Goal: Task Accomplishment & Management: Complete application form

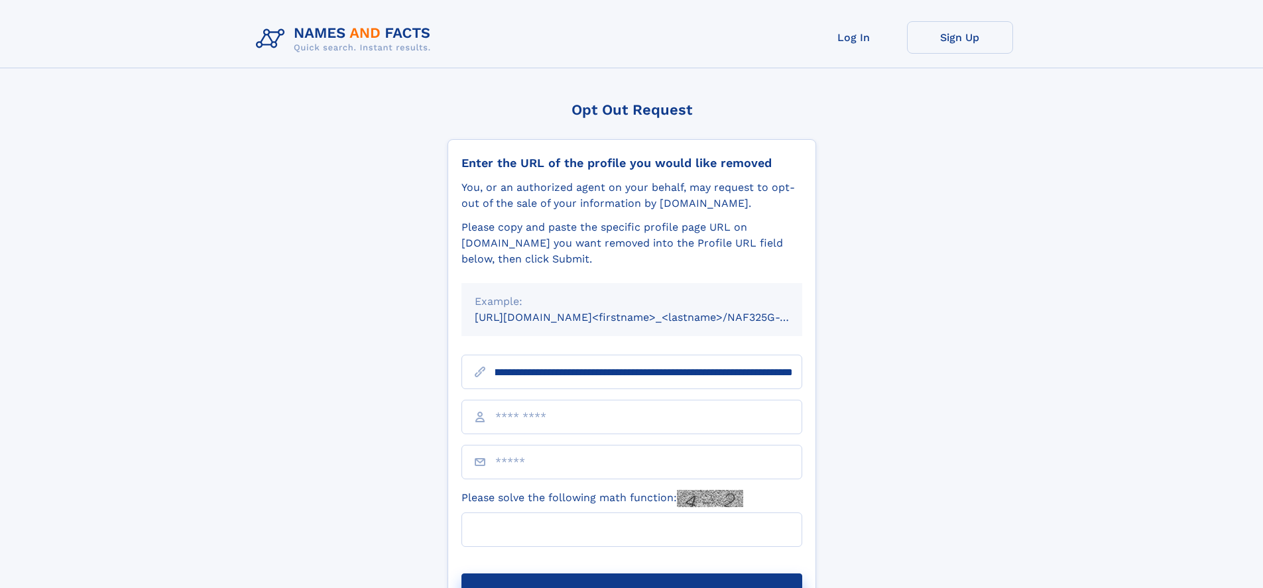
scroll to position [0, 143]
type input "**********"
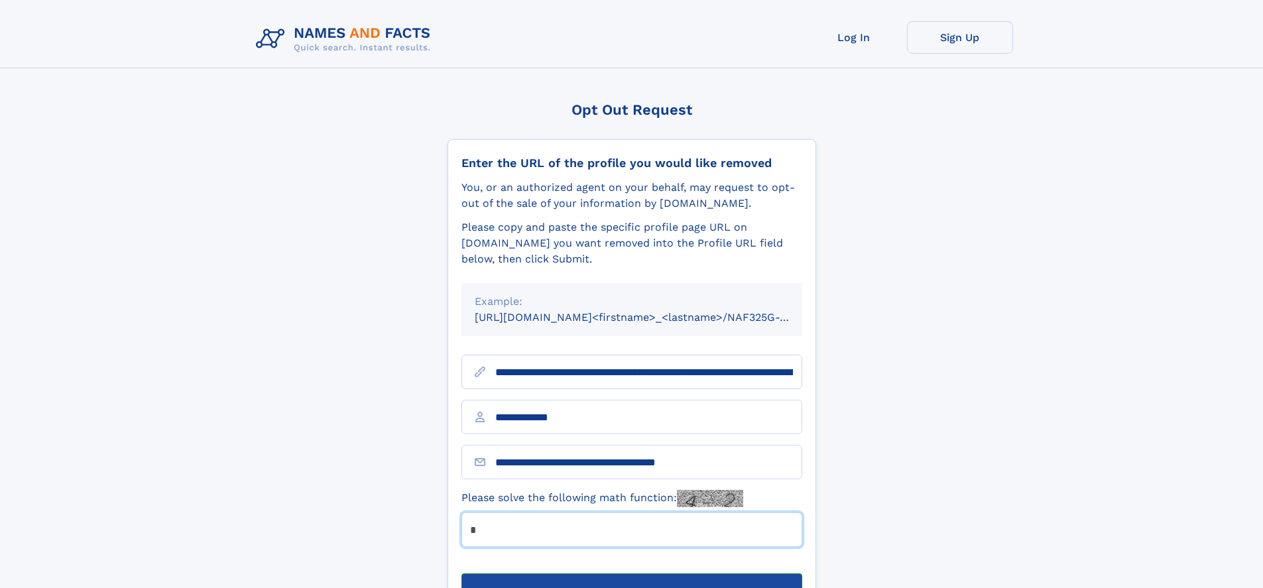
type input "*"
click at [631, 573] on button "Submit Opt Out Request" at bounding box center [631, 594] width 341 height 42
